Goal: Navigation & Orientation: Find specific page/section

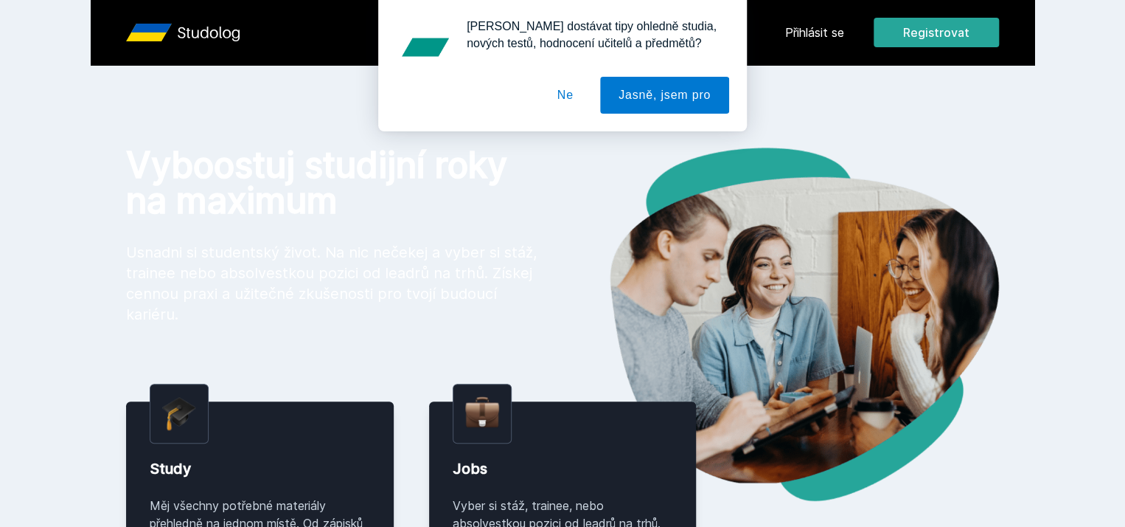
click at [906, 38] on div "[PERSON_NAME] dostávat tipy ohledně studia, nových testů, hodnocení učitelů a p…" at bounding box center [562, 65] width 1125 height 131
click at [566, 105] on button "Ne" at bounding box center [565, 95] width 53 height 37
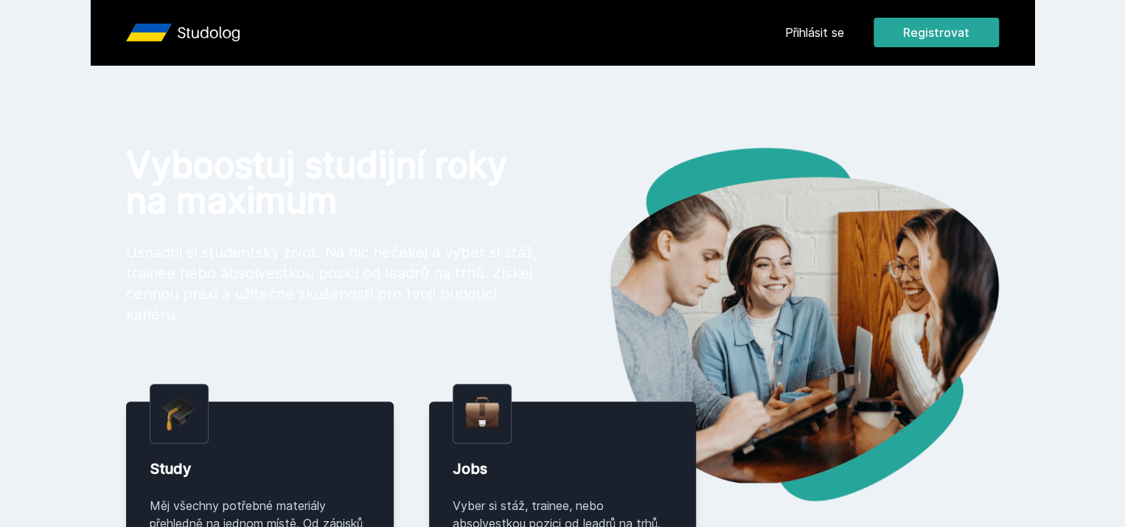
click at [844, 33] on link "Přihlásit se" at bounding box center [814, 33] width 59 height 18
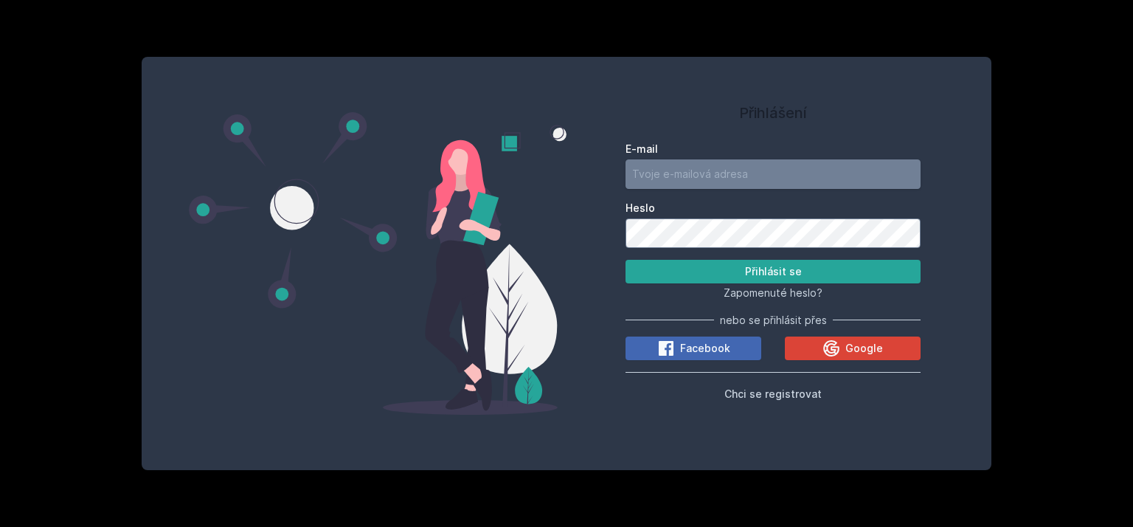
type input "[EMAIL_ADDRESS][DOMAIN_NAME]"
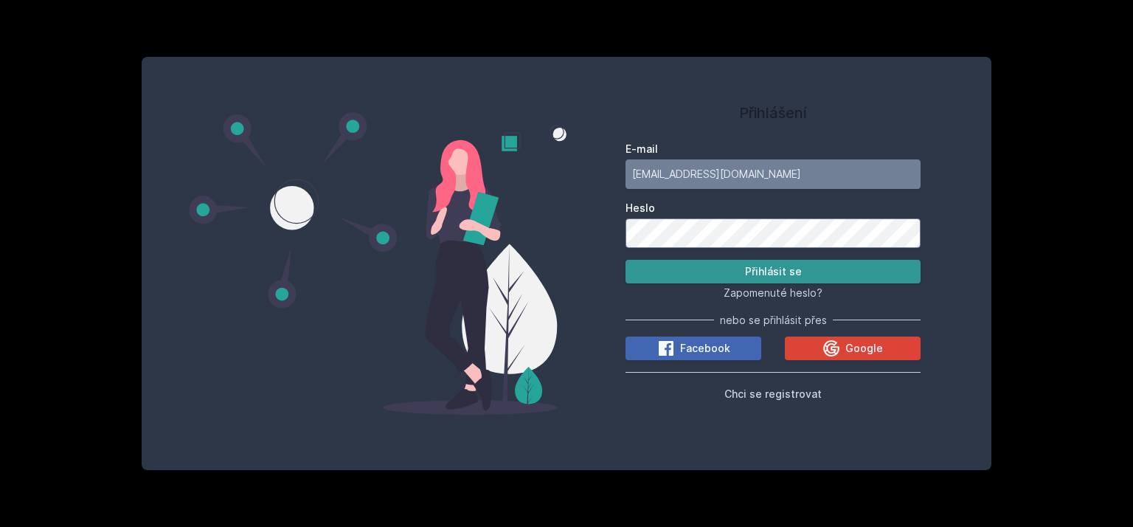
click at [777, 275] on button "Přihlásit se" at bounding box center [772, 272] width 295 height 24
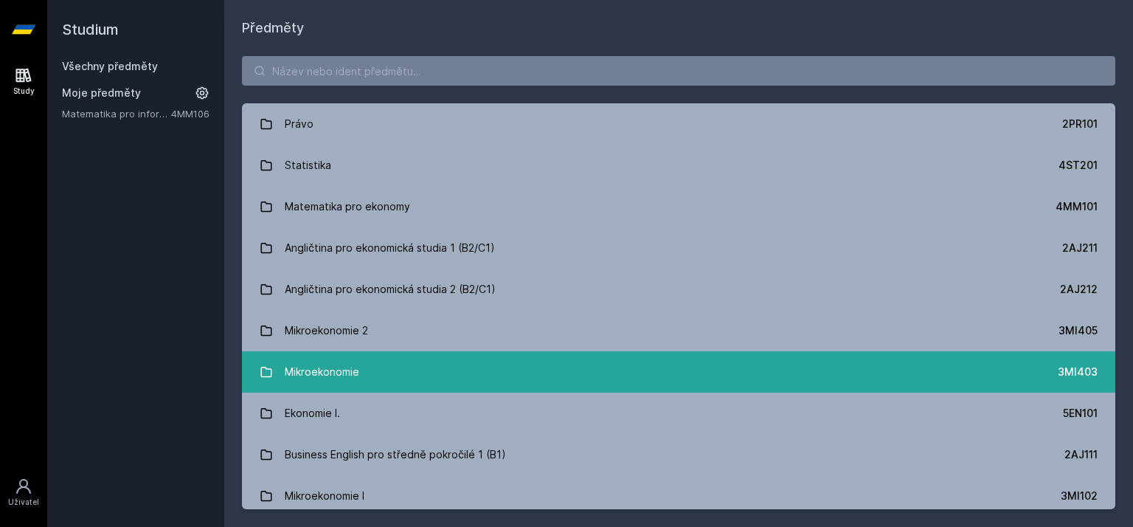
click at [390, 367] on link "Mikroekonomie 3MI403" at bounding box center [678, 371] width 873 height 41
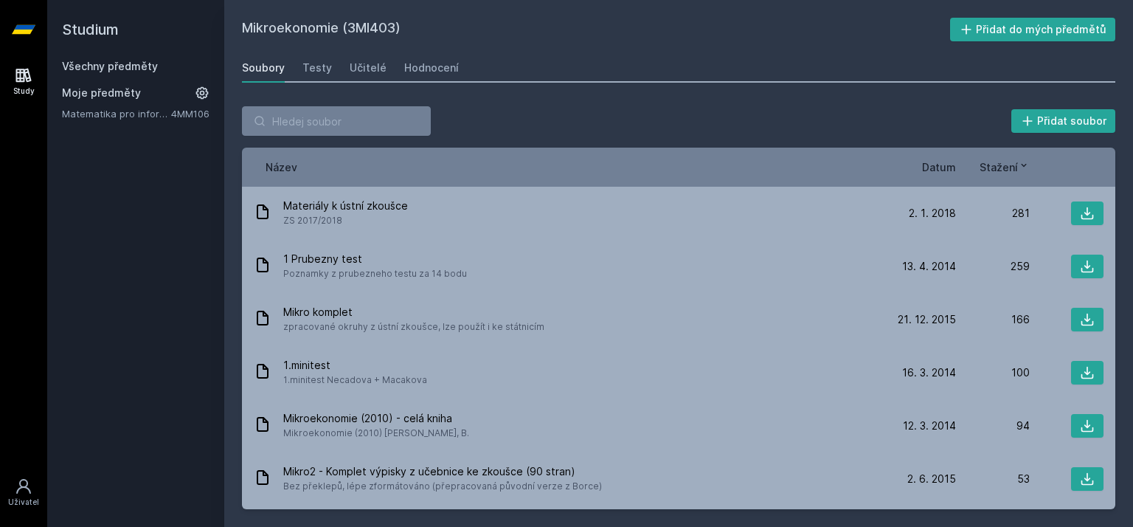
click at [941, 169] on span "Datum" at bounding box center [939, 166] width 34 height 15
